Goal: Transaction & Acquisition: Purchase product/service

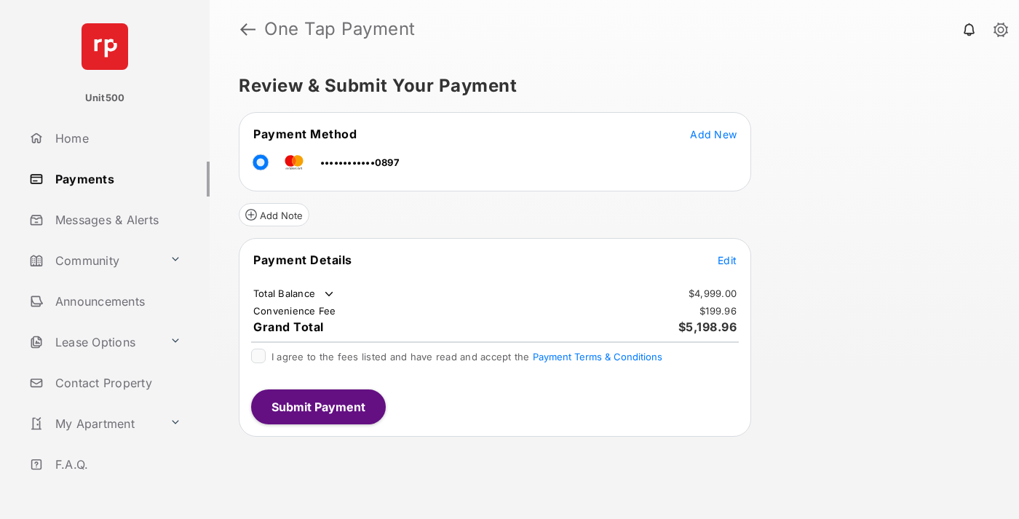
click at [727, 260] on span "Edit" at bounding box center [727, 260] width 19 height 12
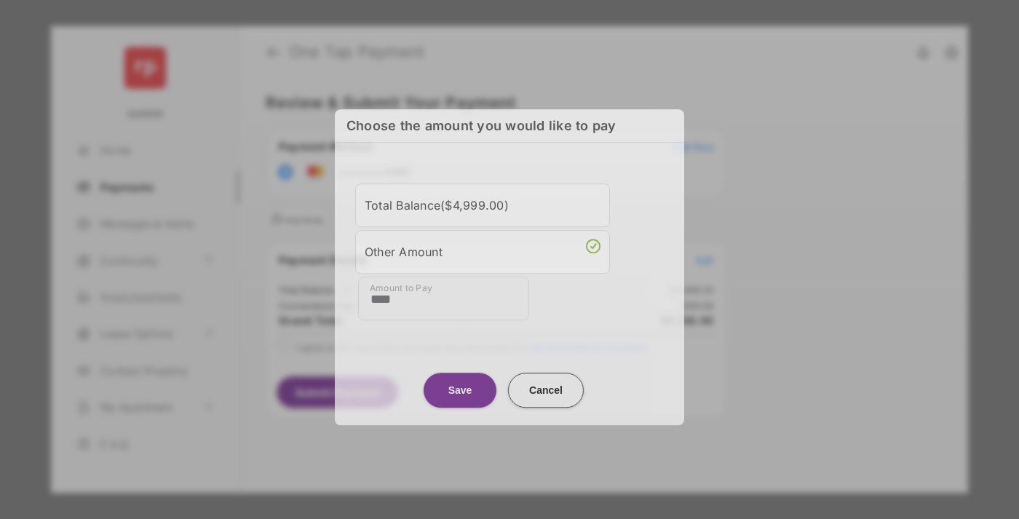
type input "****"
click at [460, 388] on button "Save" at bounding box center [460, 390] width 73 height 35
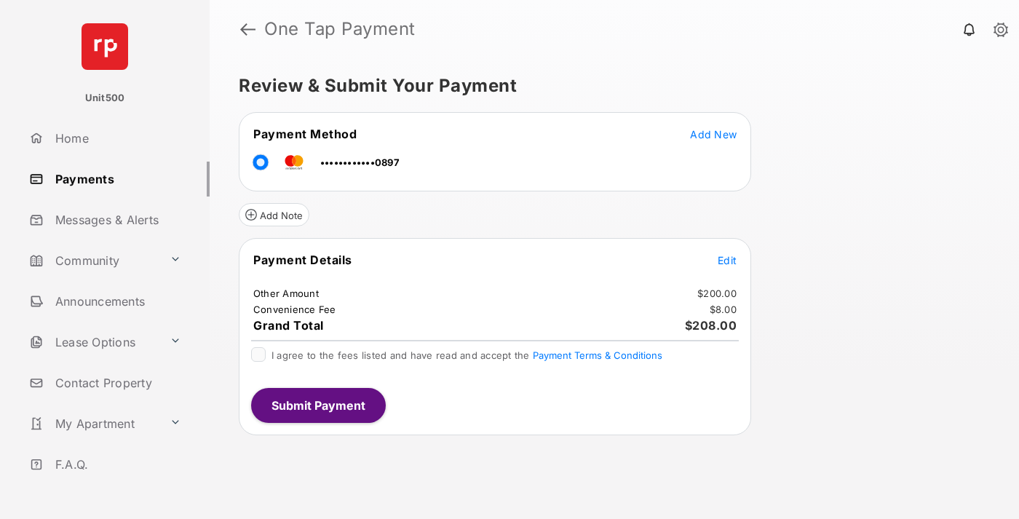
click at [727, 260] on span "Edit" at bounding box center [727, 260] width 19 height 12
click at [317, 405] on button "Submit Payment" at bounding box center [318, 405] width 135 height 35
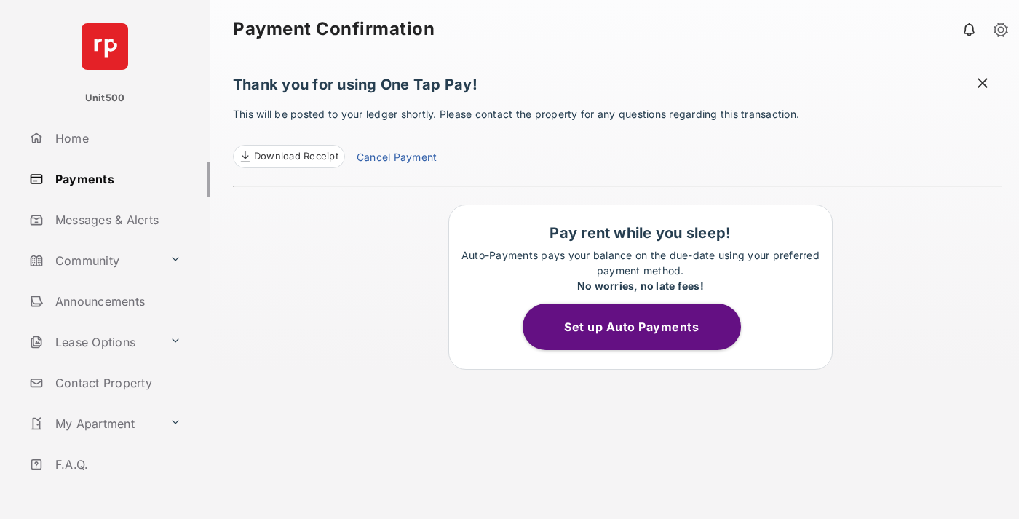
click at [288, 157] on span "Download Receipt" at bounding box center [296, 156] width 84 height 15
click at [983, 84] on span at bounding box center [982, 85] width 15 height 18
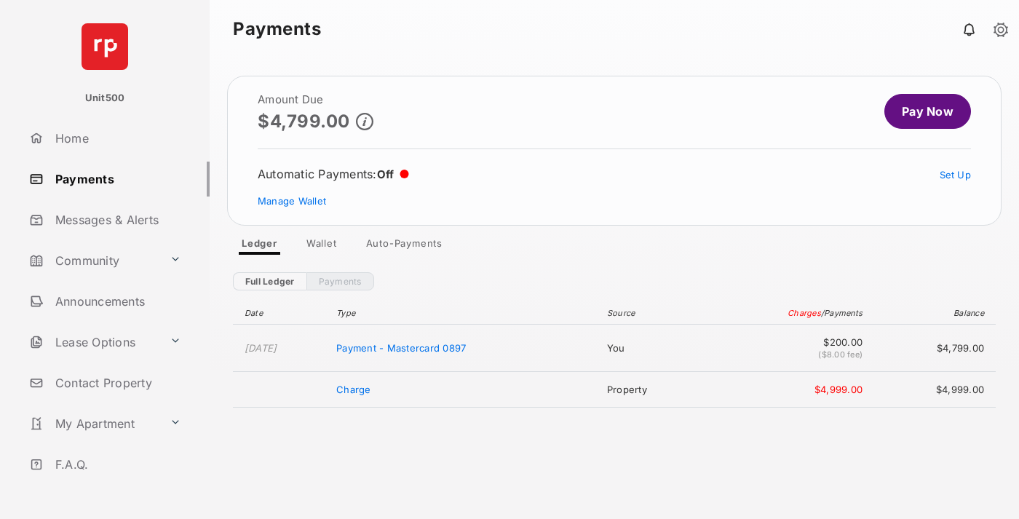
click at [292, 201] on link "Manage Wallet" at bounding box center [292, 201] width 68 height 12
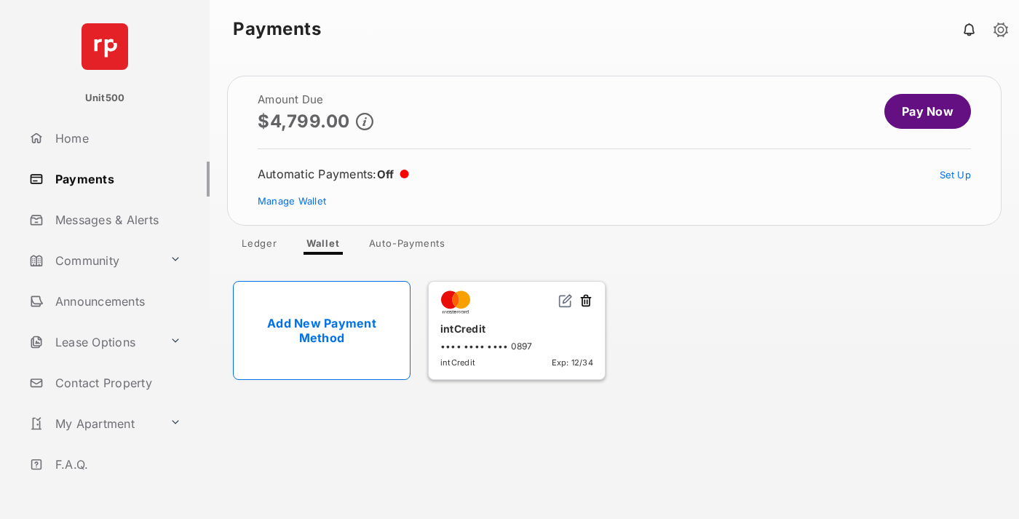
click at [586, 301] on button at bounding box center [586, 301] width 15 height 17
